Goal: Navigation & Orientation: Find specific page/section

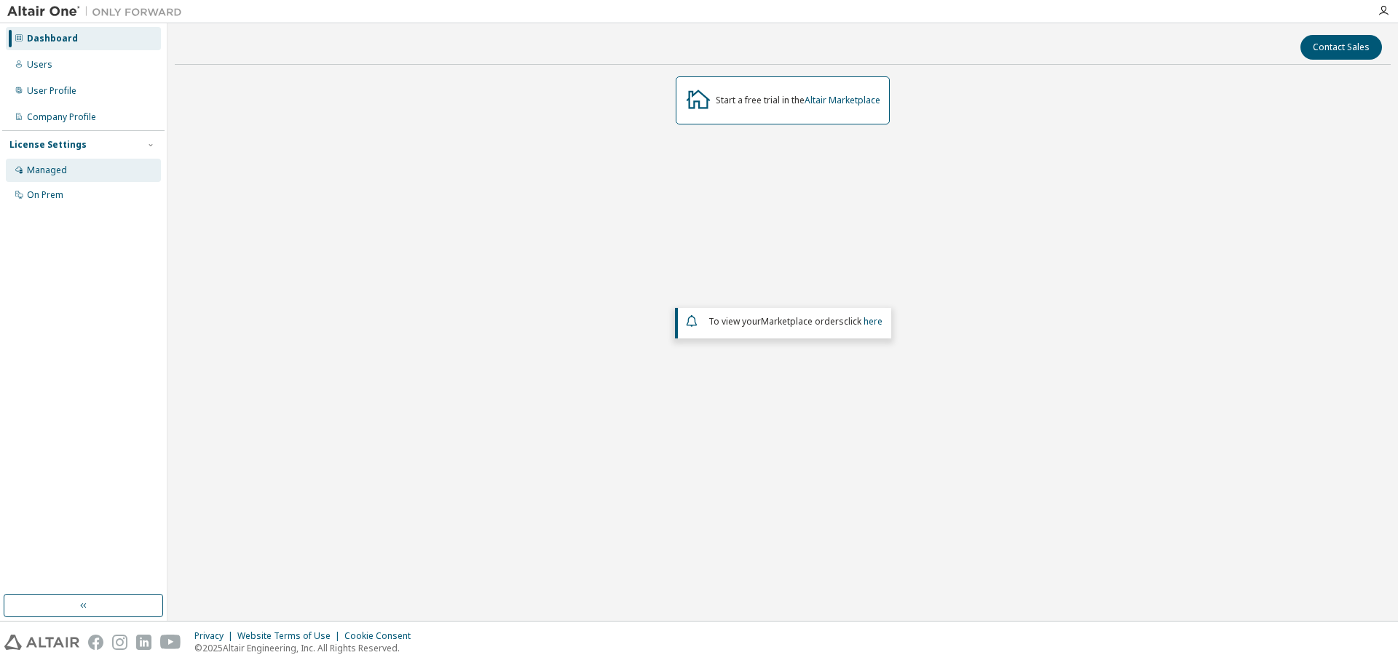
click at [42, 175] on div "Managed" at bounding box center [47, 171] width 40 height 12
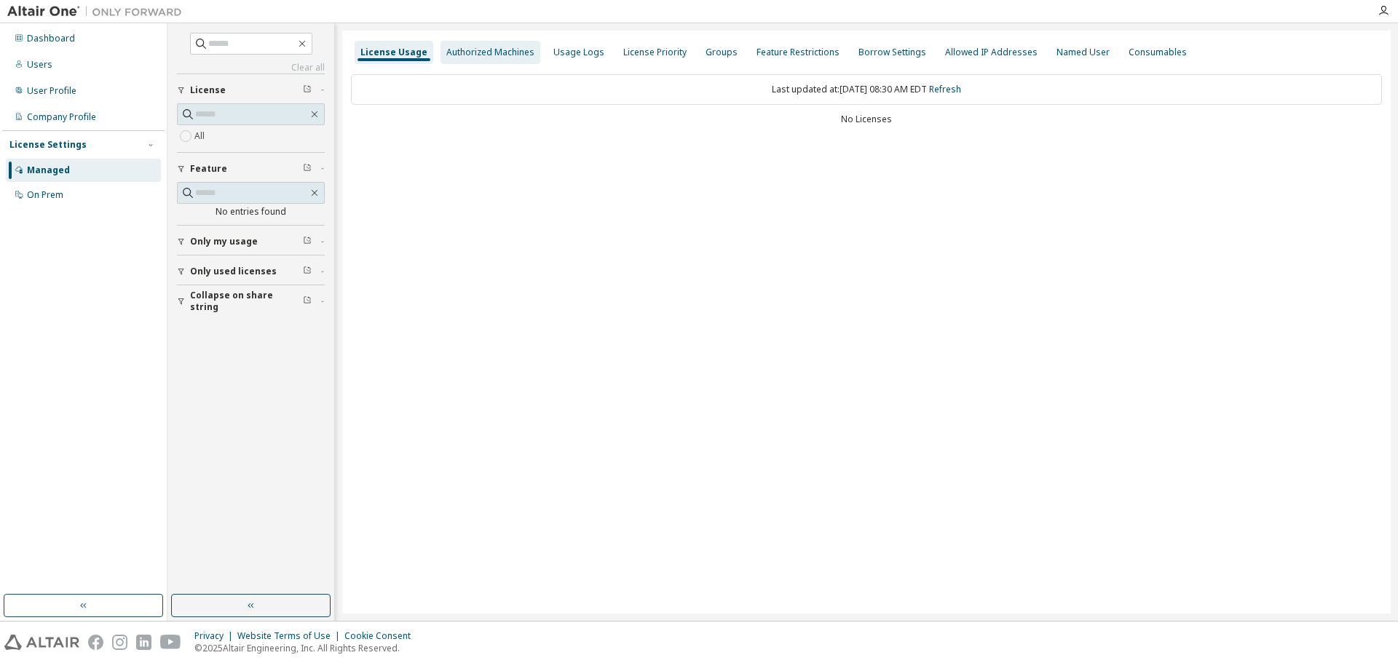
click at [485, 52] on div "Authorized Machines" at bounding box center [490, 53] width 88 height 12
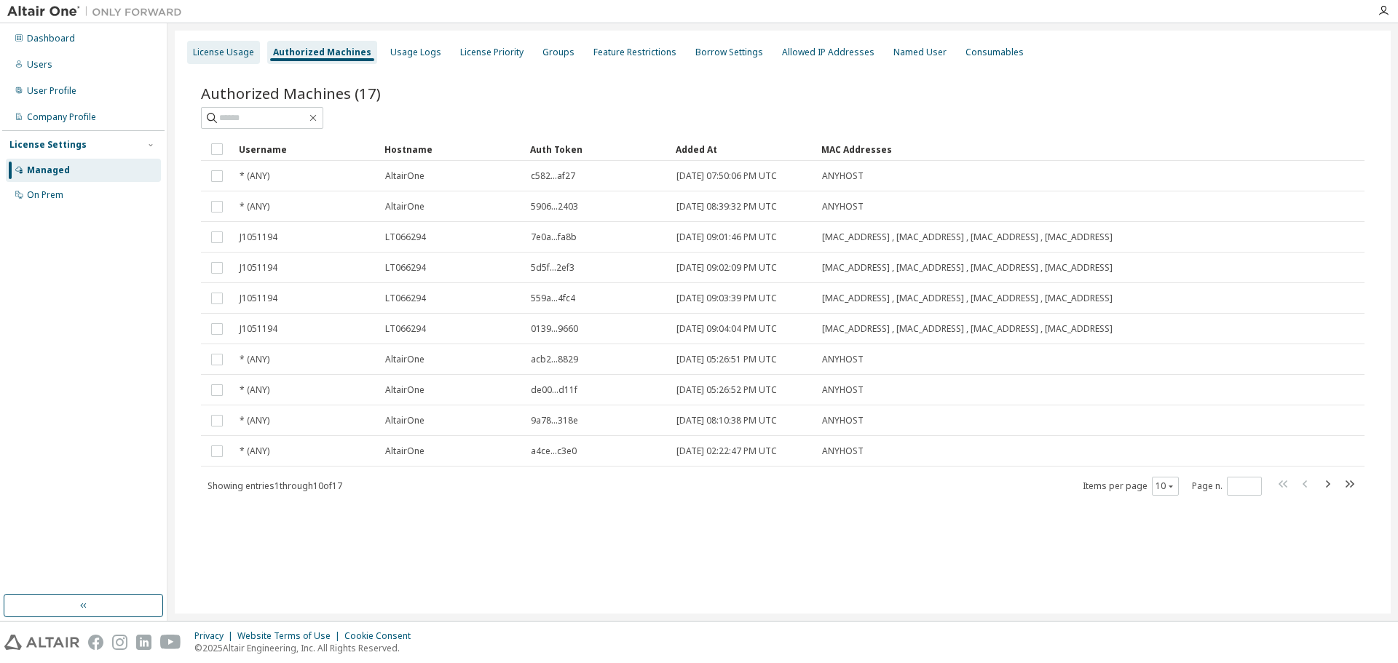
click at [234, 50] on div "License Usage" at bounding box center [223, 53] width 61 height 12
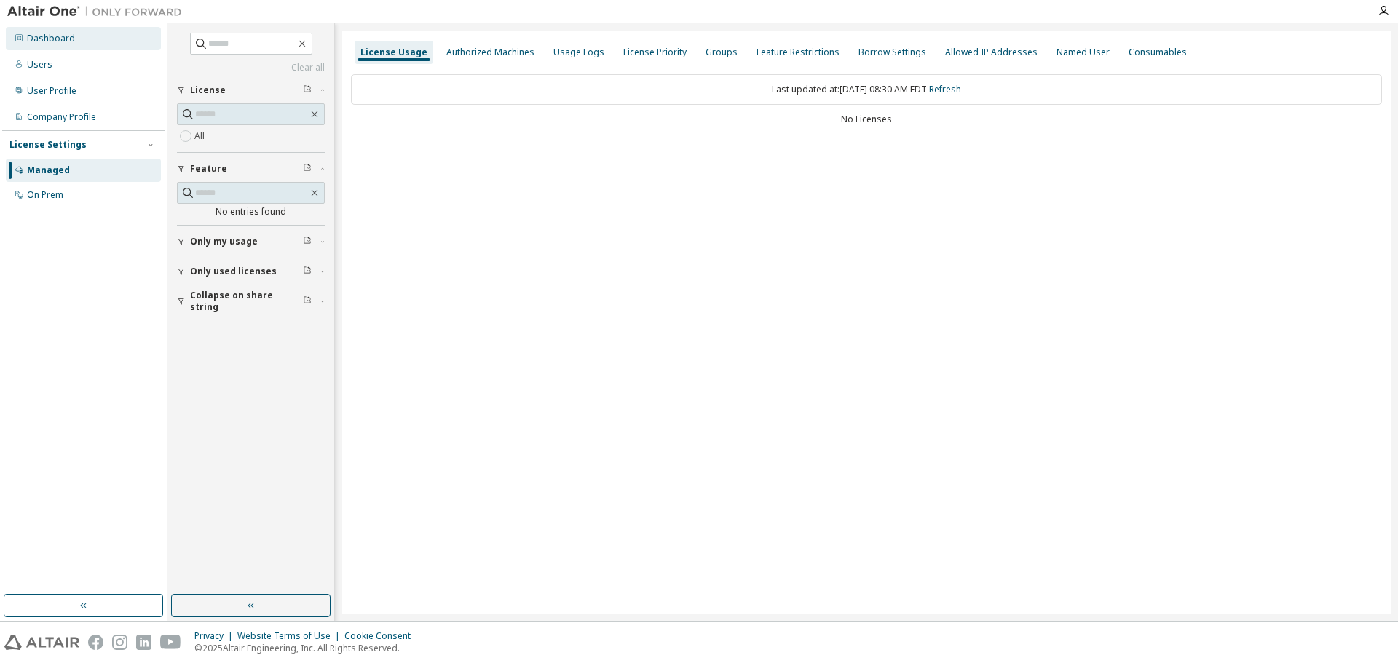
click at [63, 33] on div "Dashboard" at bounding box center [51, 39] width 48 height 12
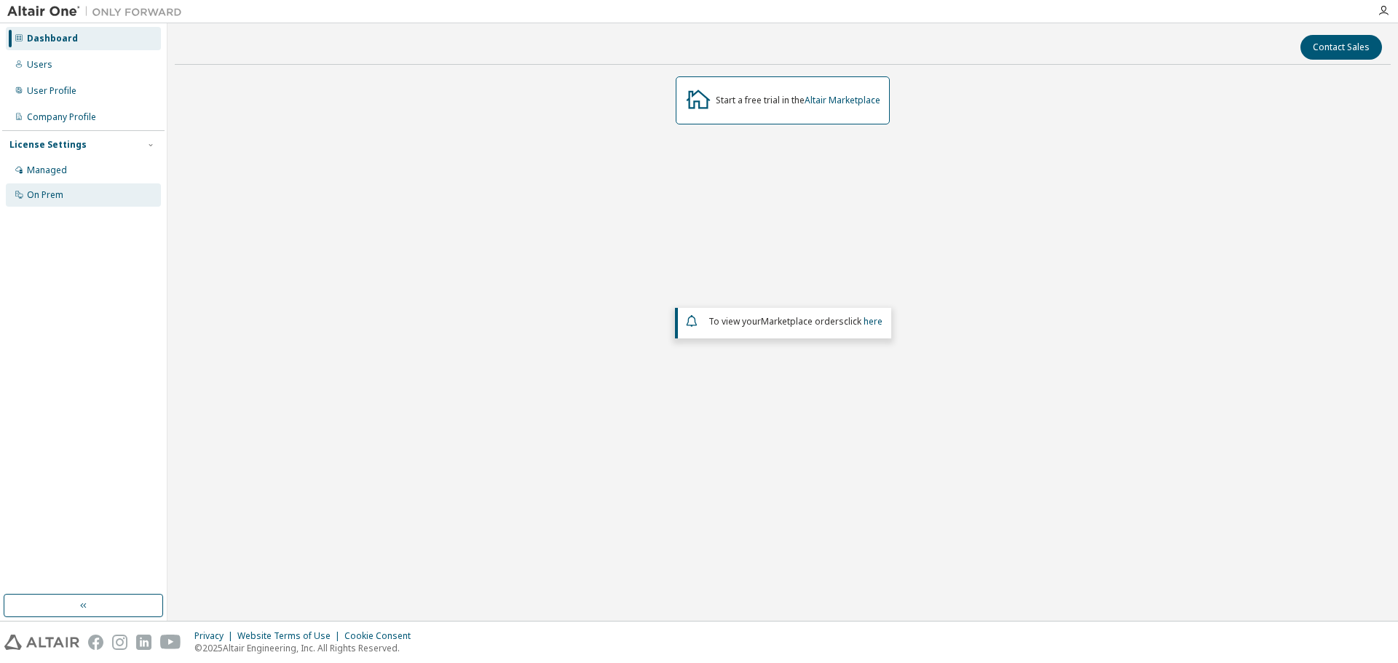
click at [55, 197] on div "On Prem" at bounding box center [45, 195] width 36 height 12
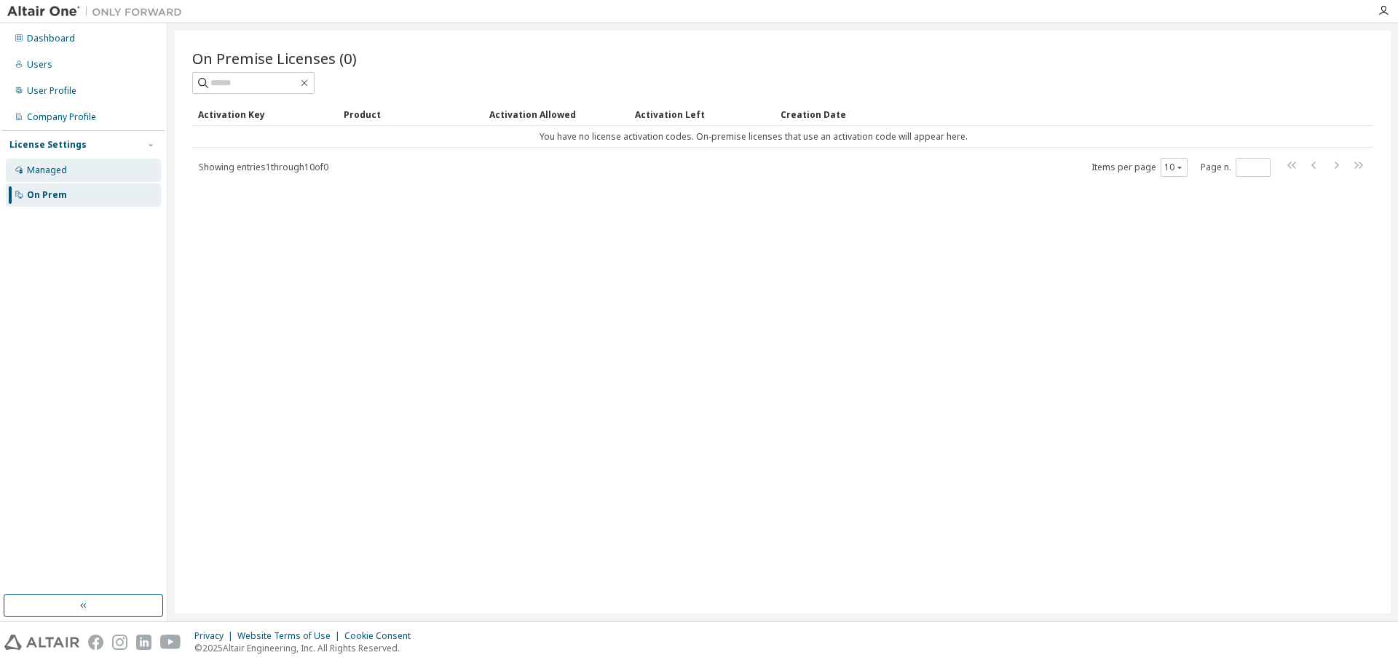
click at [60, 162] on div "Managed" at bounding box center [83, 170] width 155 height 23
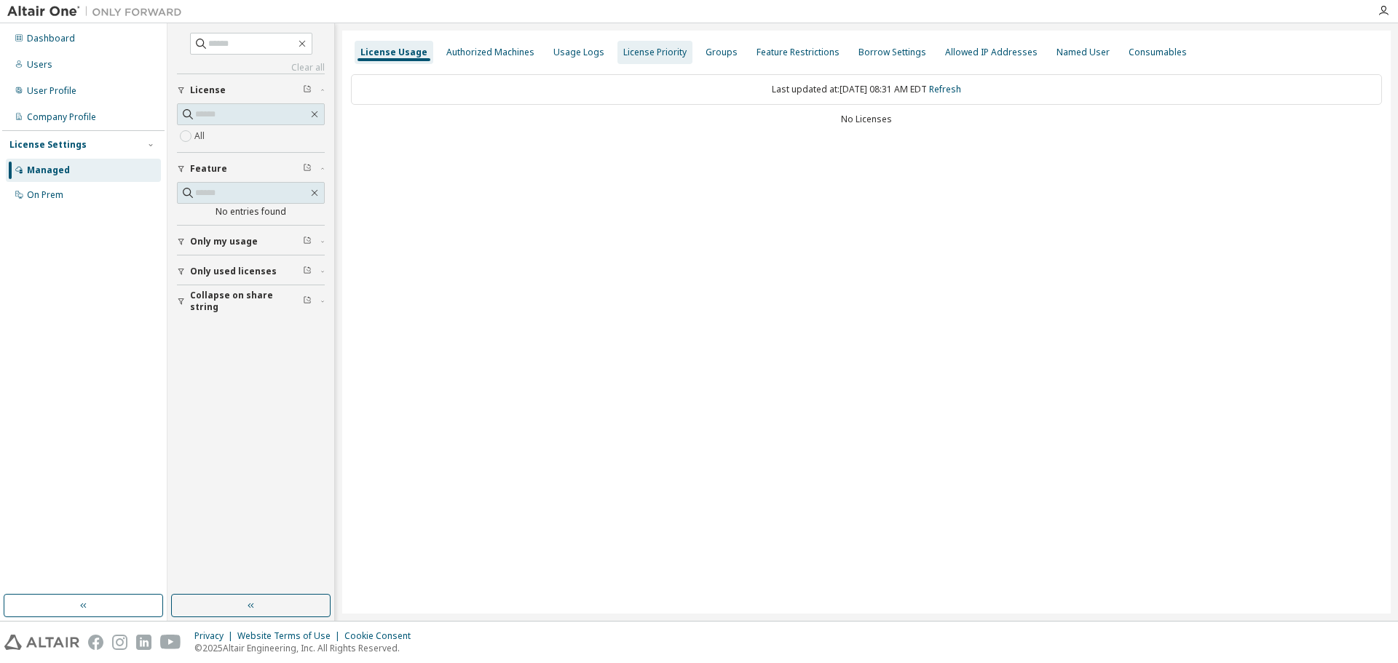
click at [628, 51] on div "License Priority" at bounding box center [654, 53] width 63 height 12
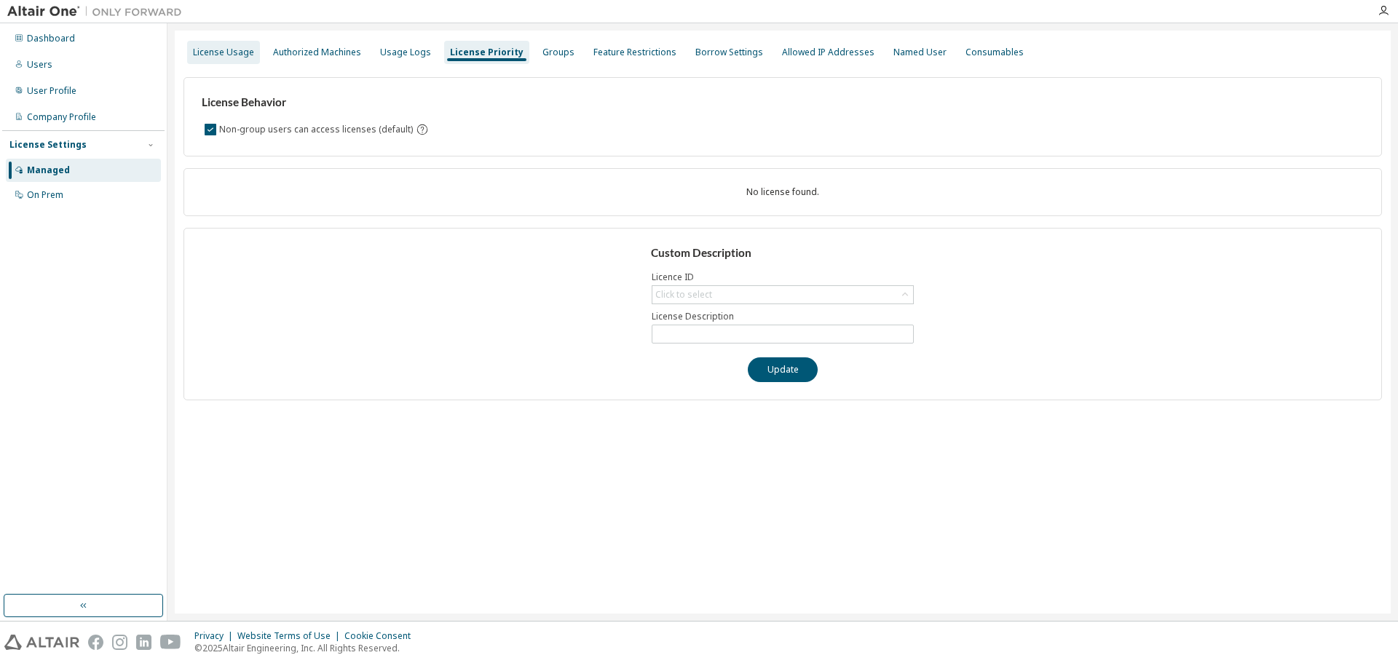
click at [229, 58] on div "License Usage" at bounding box center [223, 53] width 61 height 12
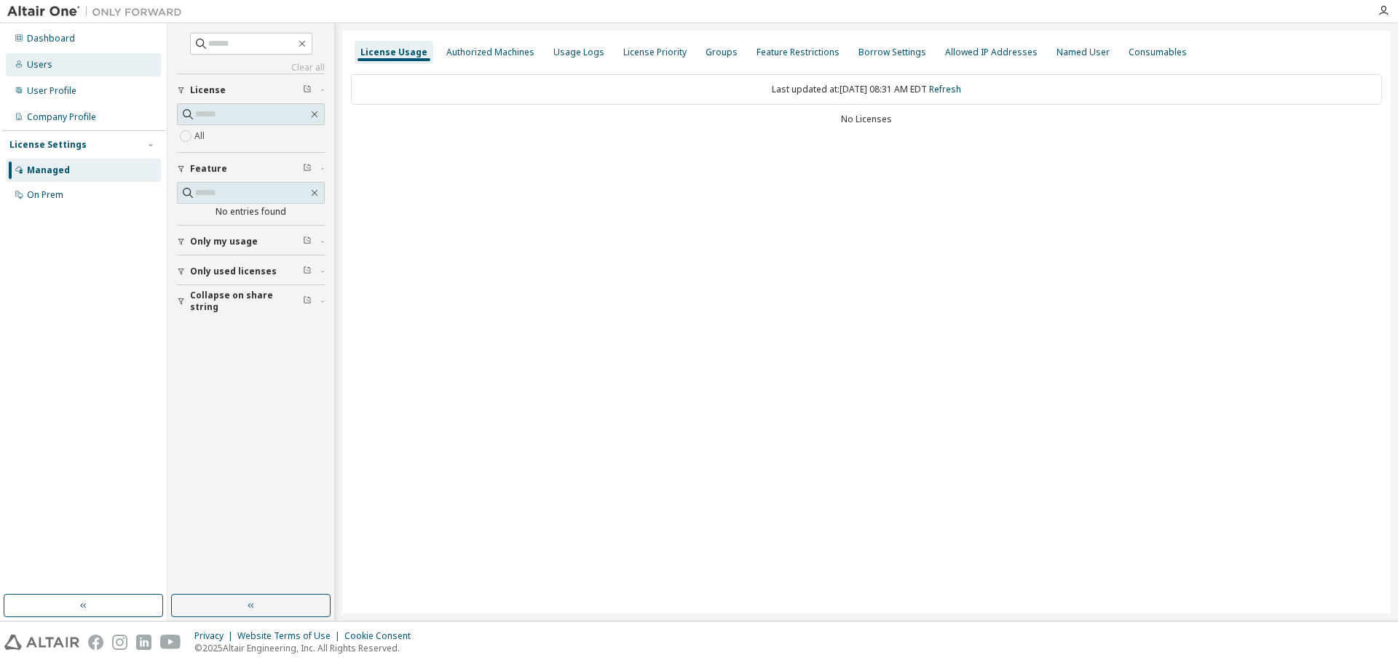
click at [55, 69] on div "Users" at bounding box center [83, 64] width 155 height 23
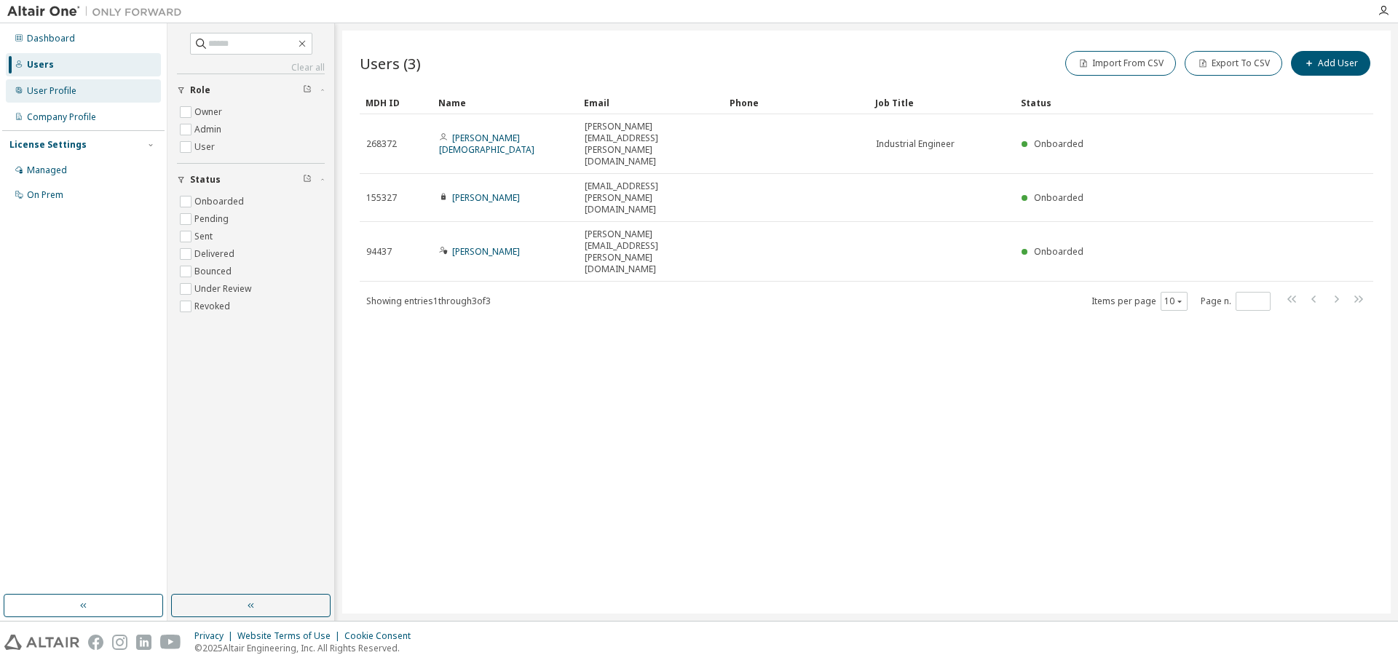
click at [62, 92] on div "User Profile" at bounding box center [52, 91] width 50 height 12
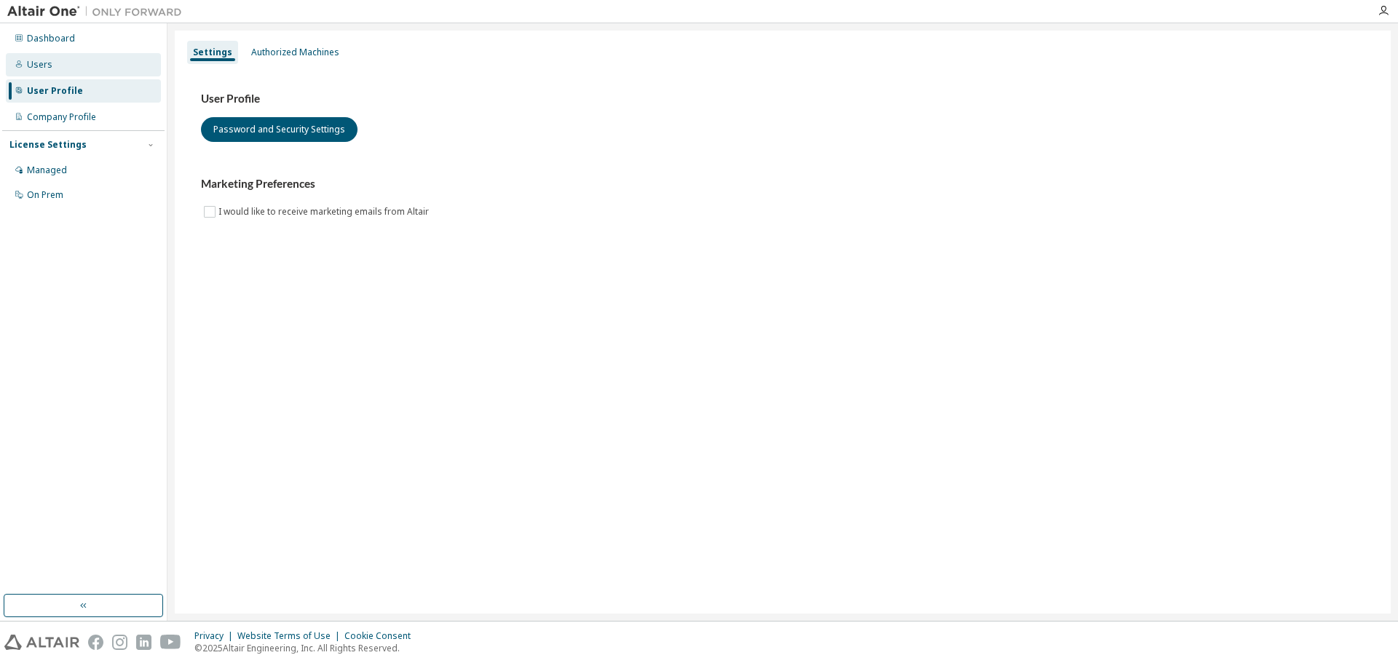
click at [55, 68] on div "Users" at bounding box center [83, 64] width 155 height 23
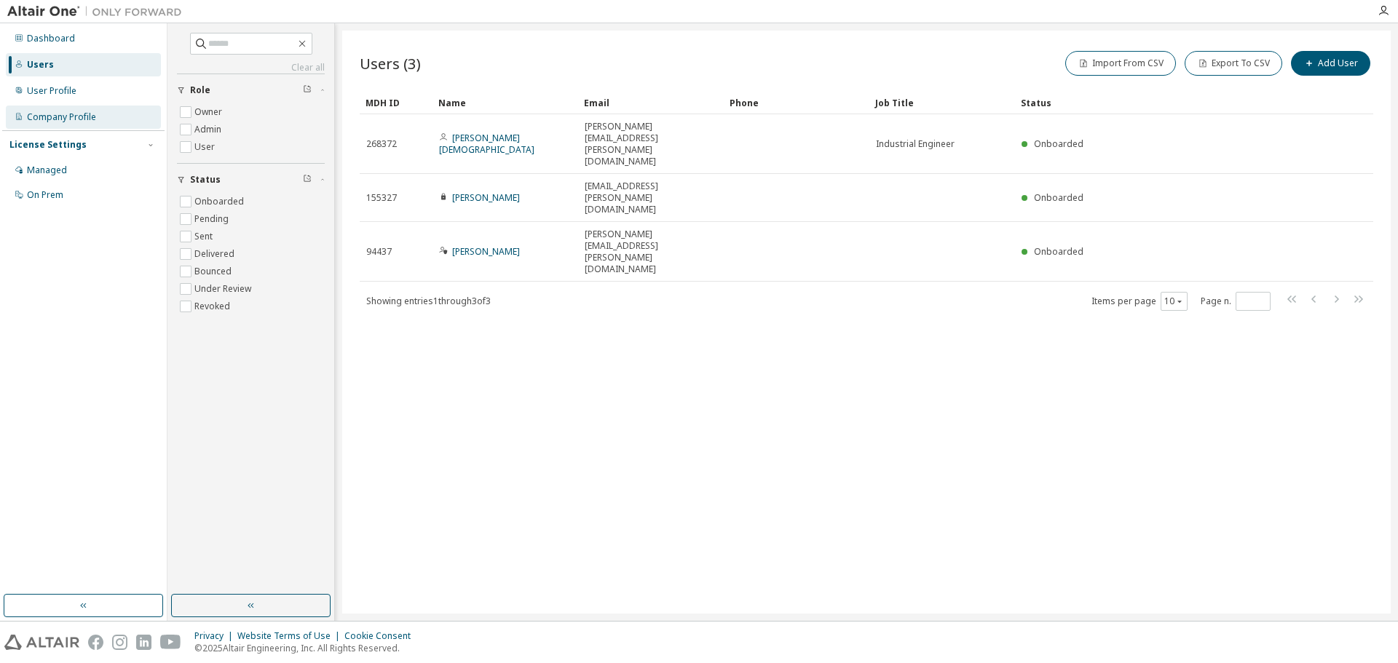
click at [53, 122] on div "Company Profile" at bounding box center [61, 117] width 69 height 12
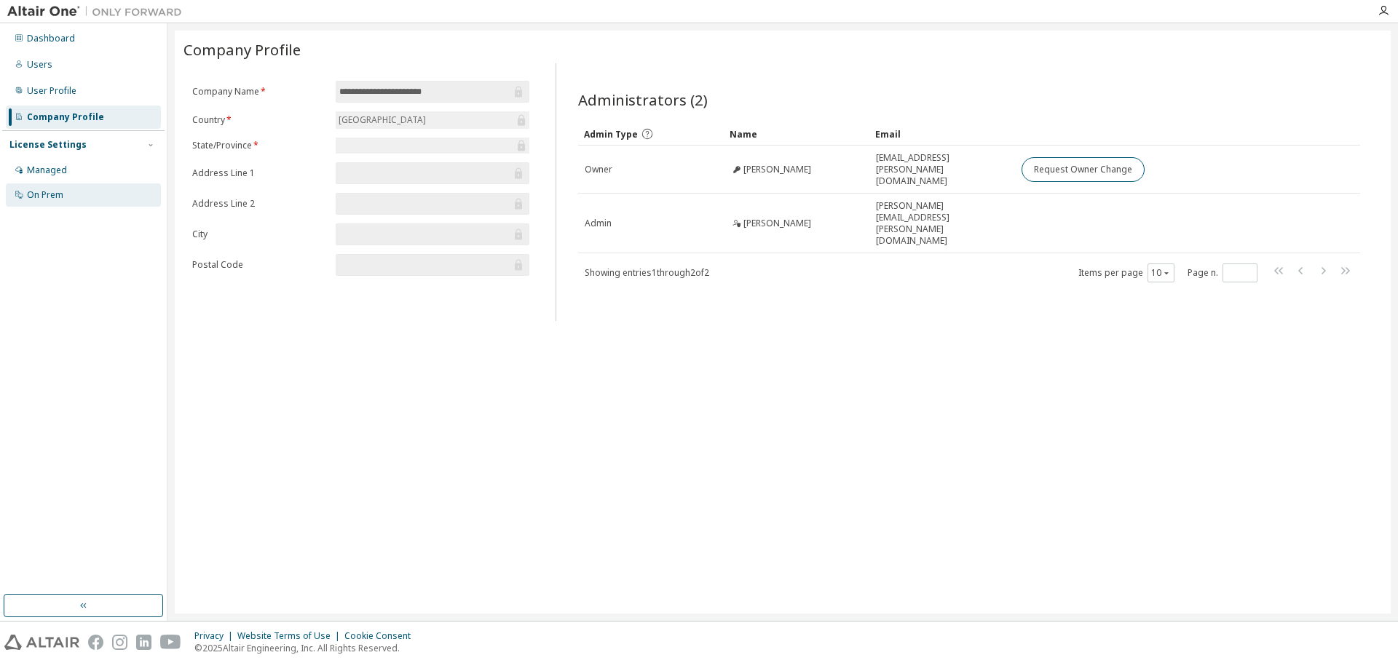
click at [60, 192] on div "On Prem" at bounding box center [45, 195] width 36 height 12
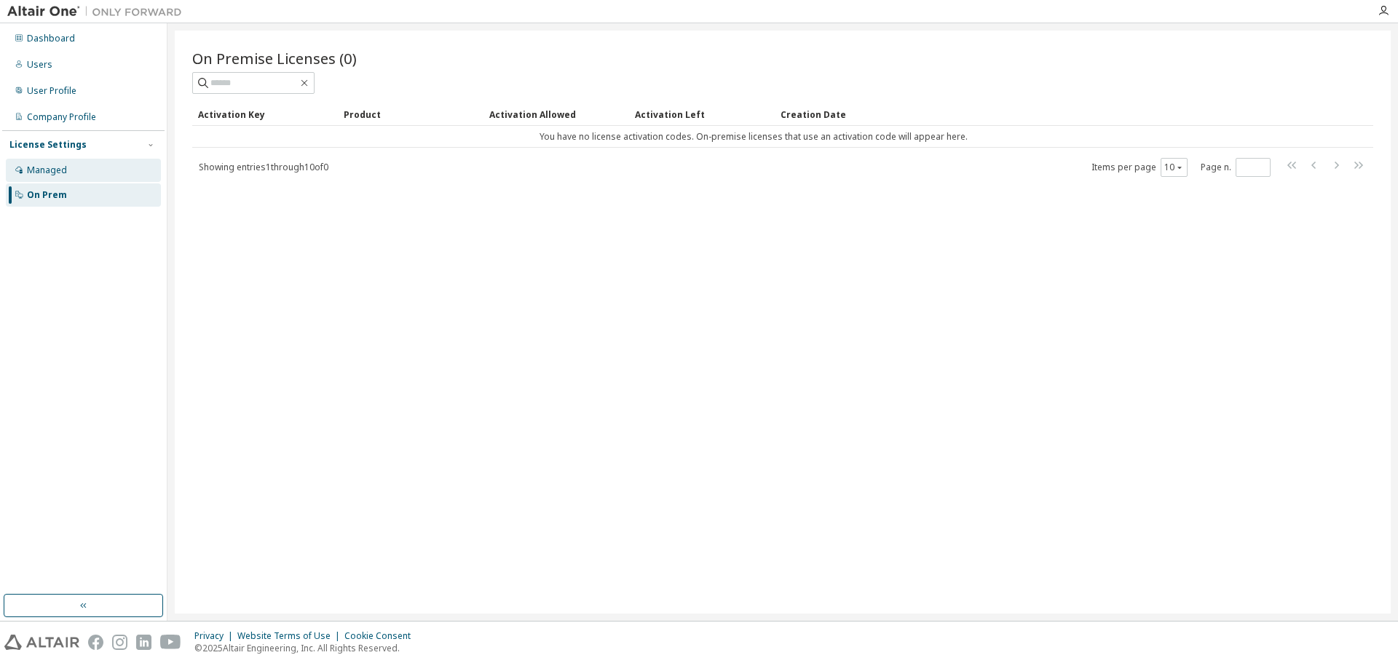
click at [65, 178] on div "Managed" at bounding box center [83, 170] width 155 height 23
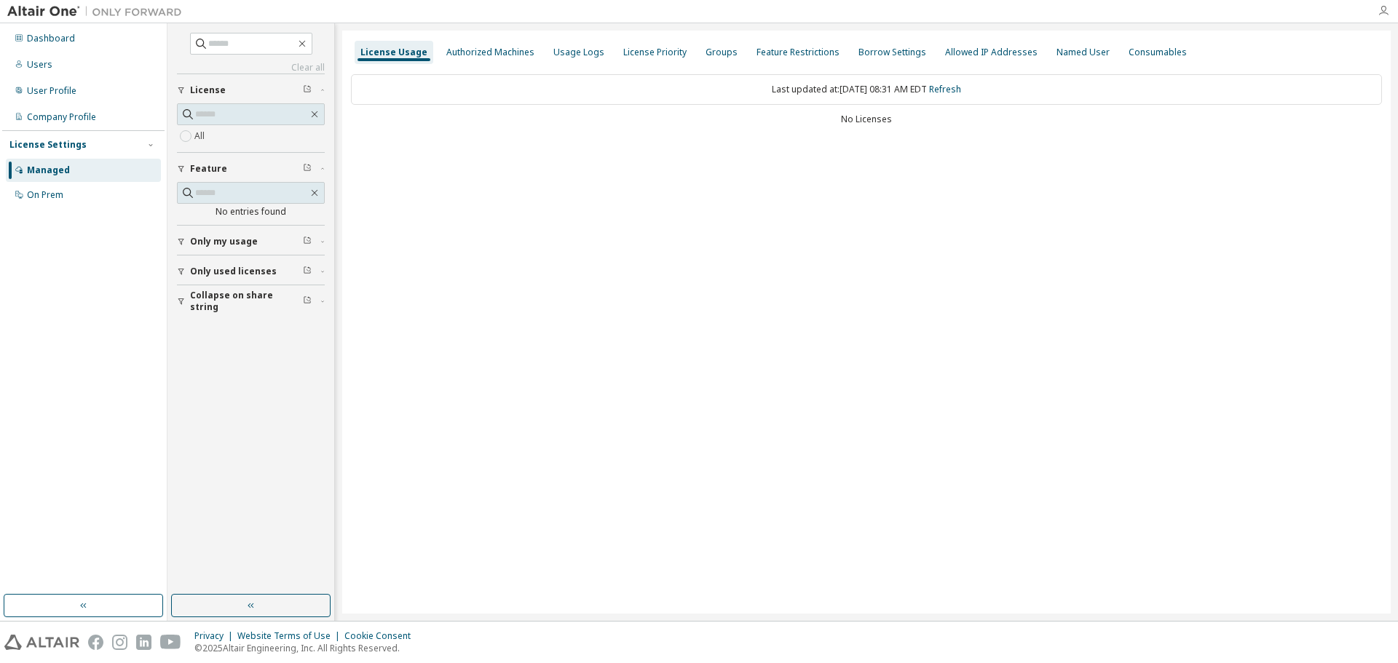
click at [1384, 8] on icon "button" at bounding box center [1384, 11] width 12 height 12
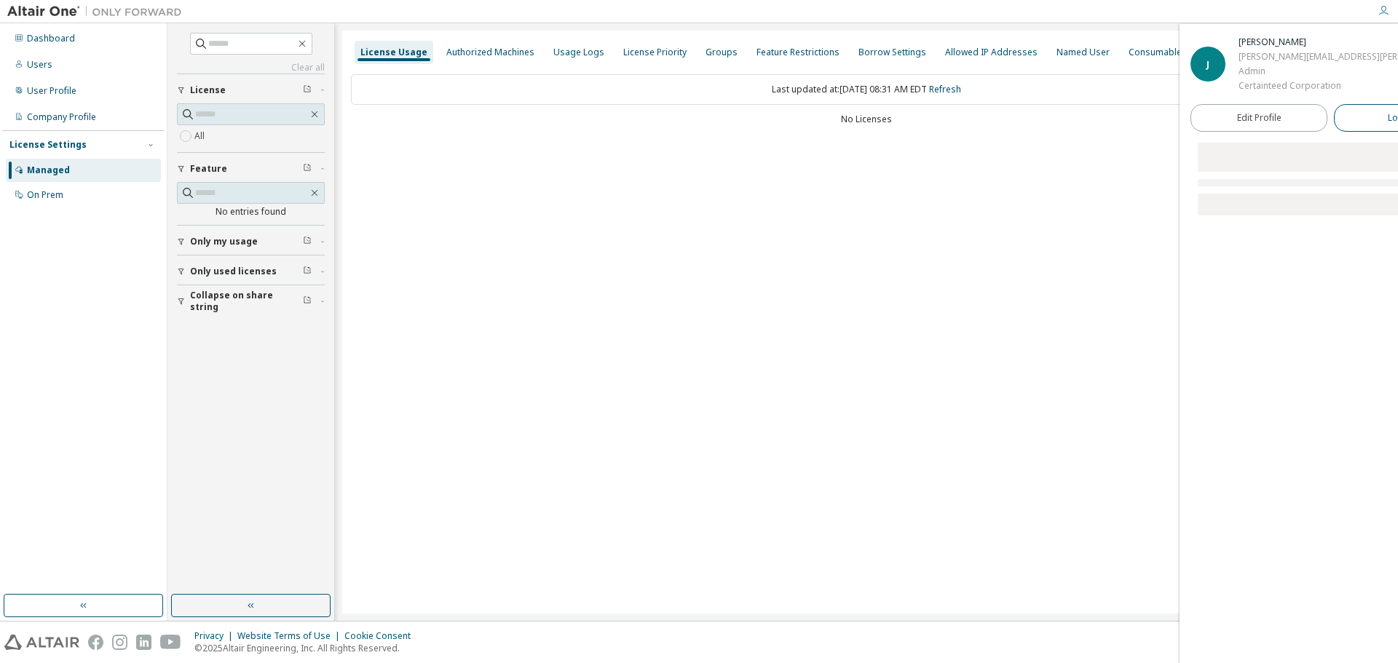
click at [1388, 121] on span "Logout" at bounding box center [1403, 118] width 30 height 15
